Goal: Navigation & Orientation: Find specific page/section

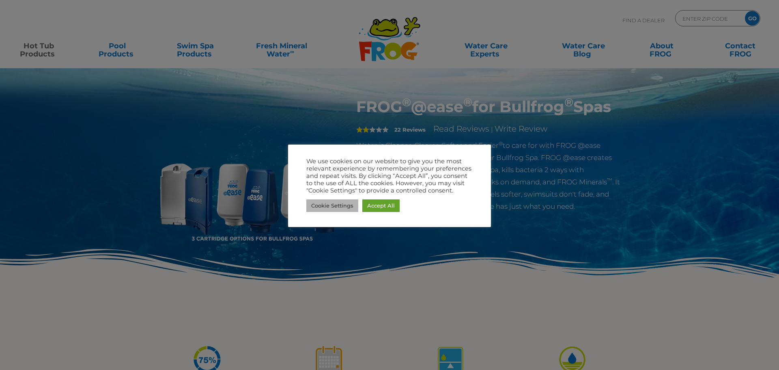
click at [327, 208] on link "Cookie Settings" at bounding box center [332, 205] width 52 height 13
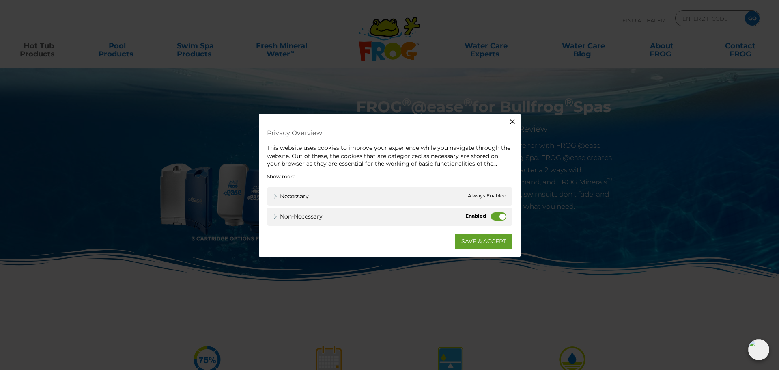
click at [500, 216] on label "Non-necessary" at bounding box center [498, 216] width 15 height 8
click at [0, 0] on input "Non-necessary" at bounding box center [0, 0] width 0 height 0
click at [487, 242] on link "SAVE & ACCEPT" at bounding box center [484, 240] width 58 height 15
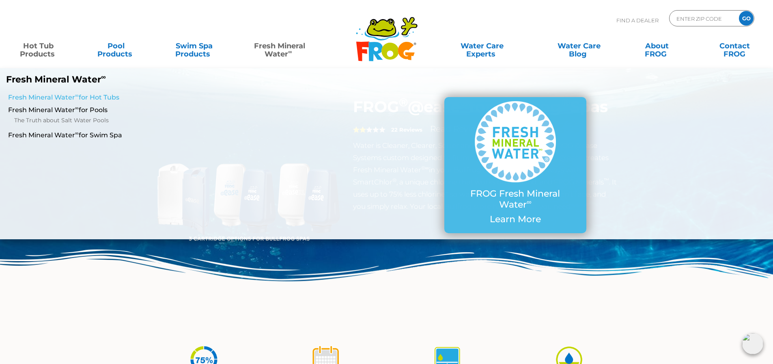
click at [74, 97] on link "Fresh Mineral Water ∞ for Hot Tubs" at bounding box center [133, 97] width 250 height 9
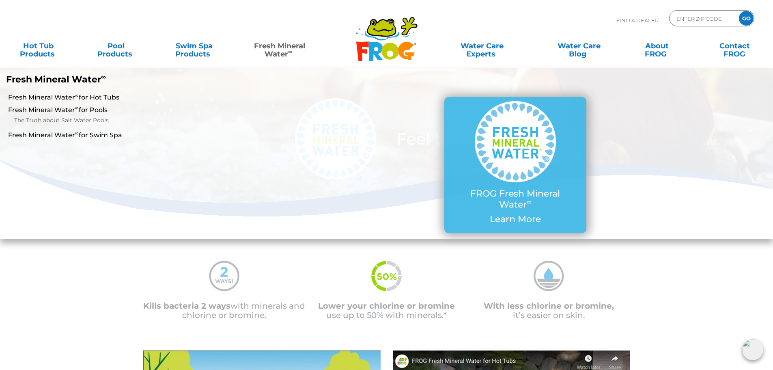
click at [276, 49] on link "Fresh Mineral Water ∞" at bounding box center [280, 46] width 76 height 16
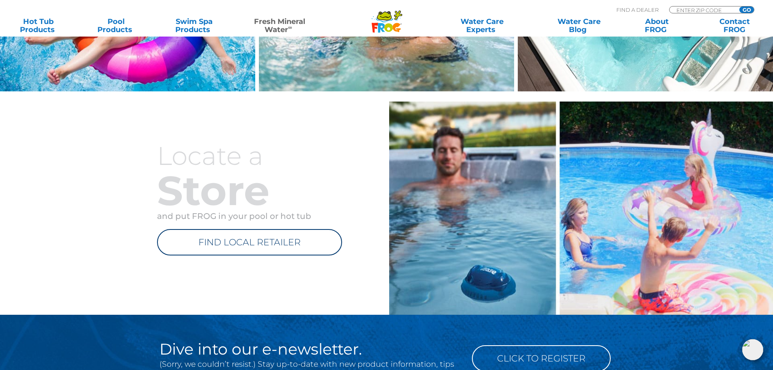
scroll to position [649, 0]
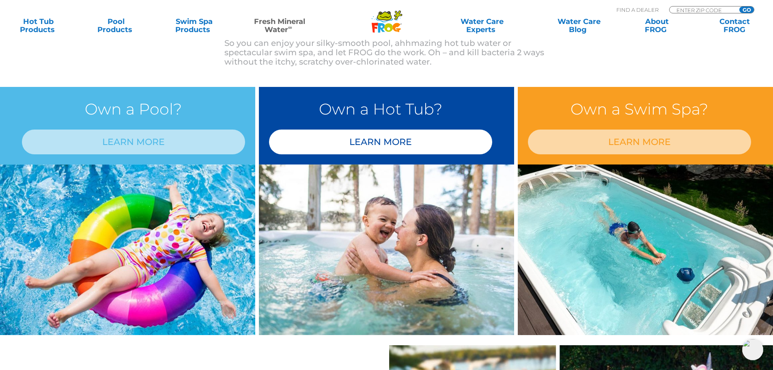
click at [379, 140] on link "LEARN MORE" at bounding box center [380, 141] width 223 height 25
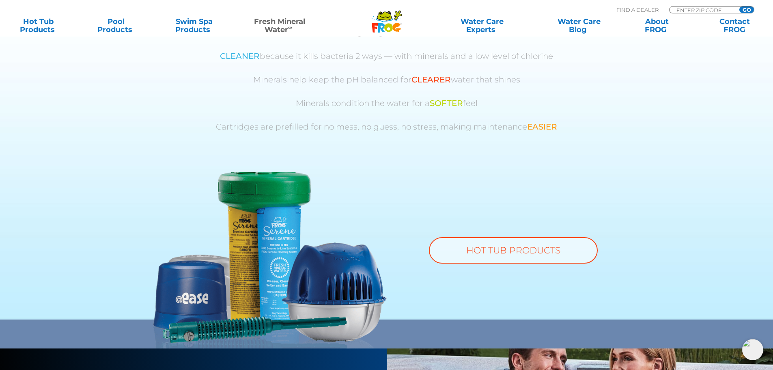
scroll to position [649, 0]
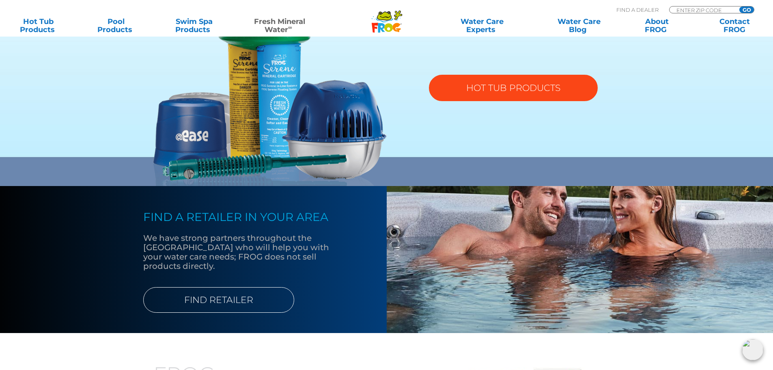
click at [508, 87] on link "HOT TUB PRODUCTS" at bounding box center [513, 88] width 169 height 26
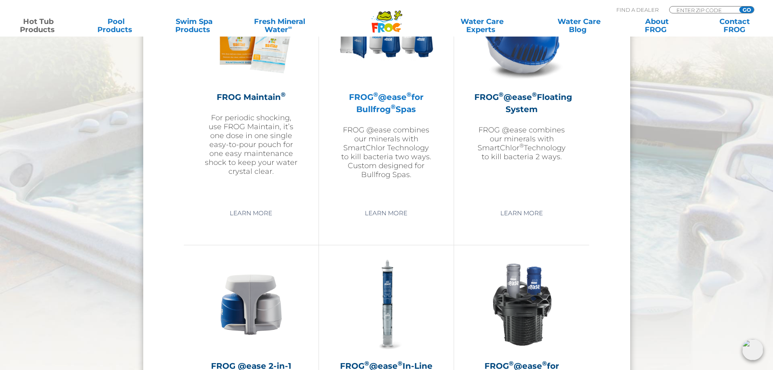
scroll to position [893, 0]
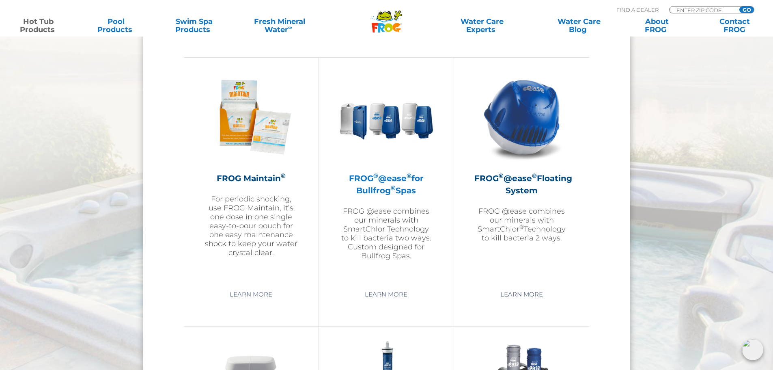
click at [380, 175] on h2 "FROG ® @ease ® for Bullfrog ® Spas" at bounding box center [386, 184] width 94 height 24
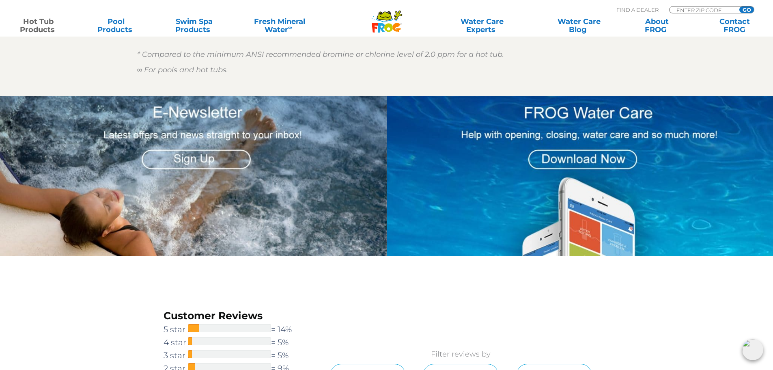
scroll to position [785, 0]
